Goal: Navigation & Orientation: Find specific page/section

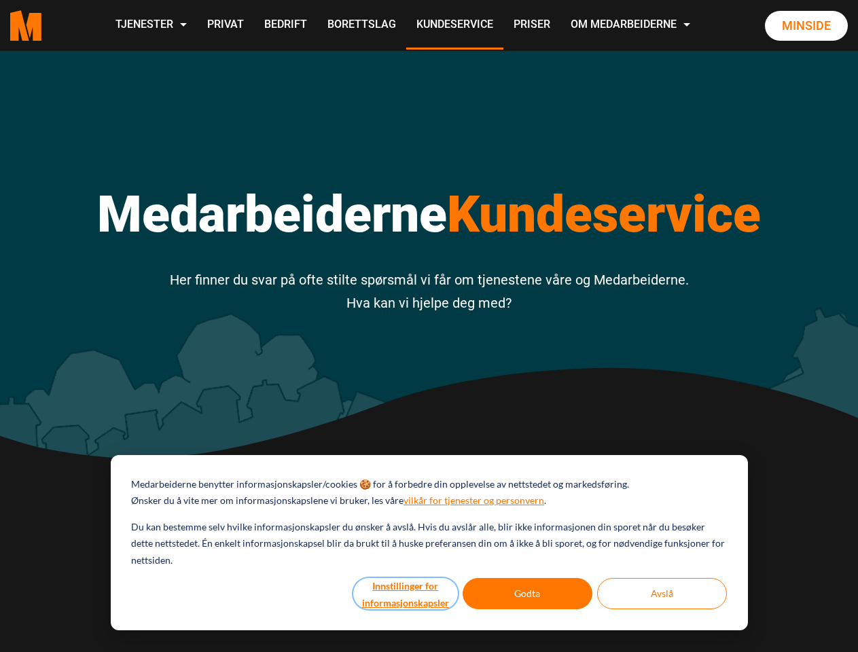
click at [406, 594] on button "Innstillinger for informasjonskapsler" at bounding box center [405, 593] width 105 height 31
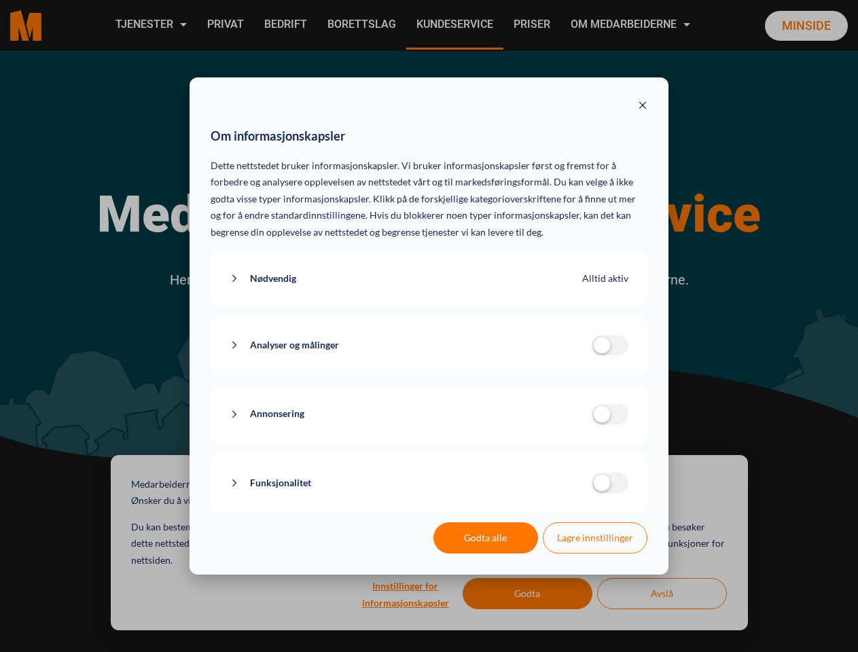
click at [528, 594] on div "Om informasjonskapsler Dette nettstedet bruker informasjonskapsler. Vi bruker i…" at bounding box center [429, 326] width 858 height 652
click at [662, 594] on div "Om informasjonskapsler Dette nettstedet bruker informasjonskapsler. Vi bruker i…" at bounding box center [429, 326] width 858 height 652
click at [150, 25] on div "Om informasjonskapsler Dette nettstedet bruker informasjonskapsler. Vi bruker i…" at bounding box center [429, 326] width 858 height 652
click at [632, 25] on div "Om informasjonskapsler Dette nettstedet bruker informasjonskapsler. Vi bruker i…" at bounding box center [429, 326] width 858 height 652
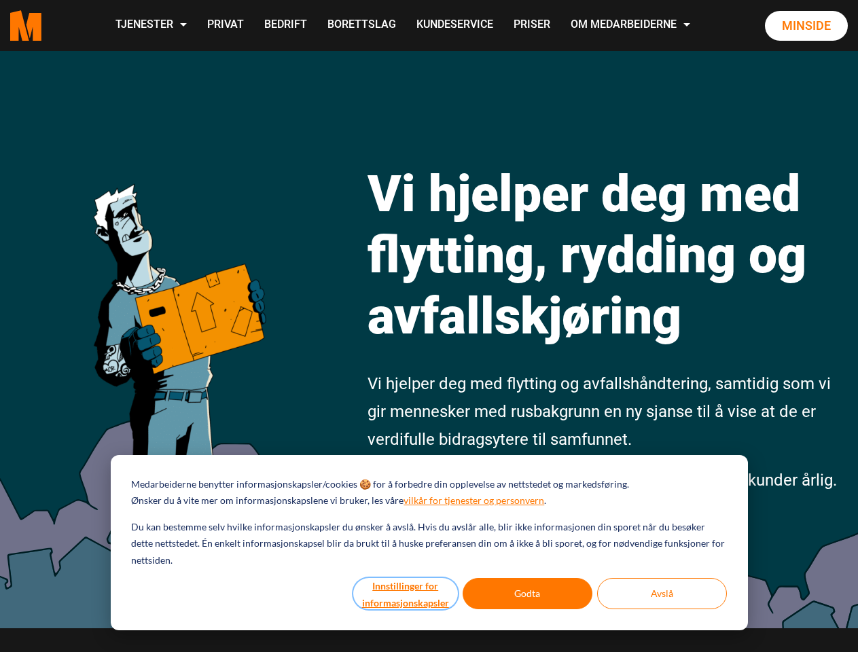
click at [406, 594] on button "Innstillinger for informasjonskapsler" at bounding box center [405, 593] width 105 height 31
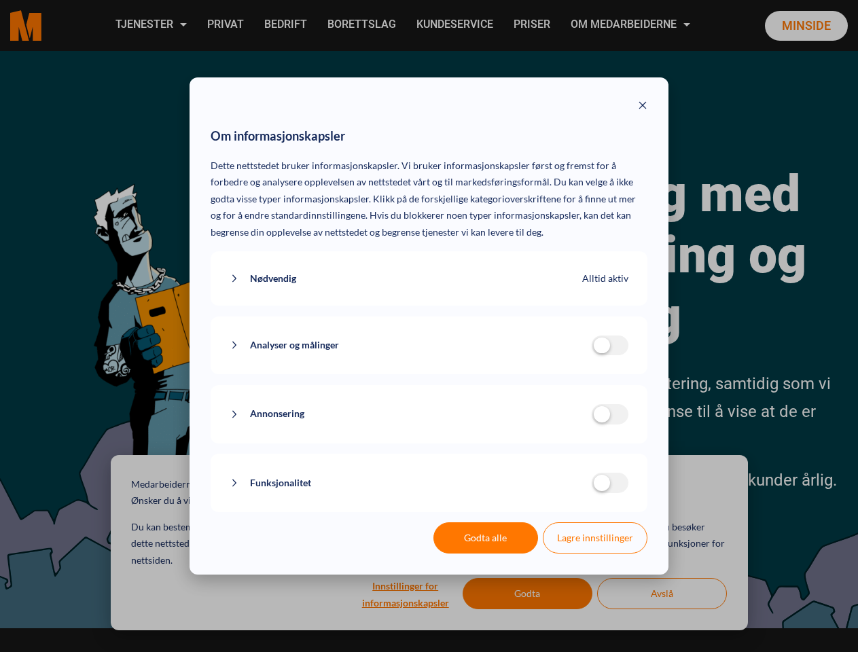
click at [528, 594] on div "Om informasjonskapsler Dette nettstedet bruker informasjonskapsler. Vi bruker i…" at bounding box center [429, 326] width 858 height 652
click at [662, 594] on div "Om informasjonskapsler Dette nettstedet bruker informasjonskapsler. Vi bruker i…" at bounding box center [429, 326] width 858 height 652
click at [150, 25] on div "Om informasjonskapsler Dette nettstedet bruker informasjonskapsler. Vi bruker i…" at bounding box center [429, 326] width 858 height 652
click at [632, 25] on div "Om informasjonskapsler Dette nettstedet bruker informasjonskapsler. Vi bruker i…" at bounding box center [429, 326] width 858 height 652
